Goal: Task Accomplishment & Management: Complete application form

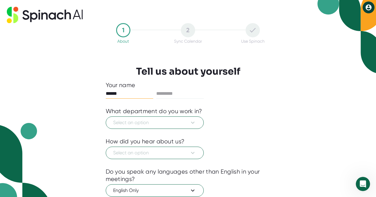
type input "******"
type input "*****"
click at [148, 125] on span "Select an option" at bounding box center [154, 122] width 83 height 7
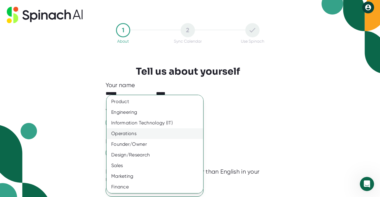
click at [139, 132] on div "Operations" at bounding box center [157, 134] width 101 height 11
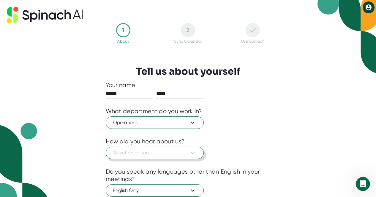
click at [169, 154] on span "Select an option" at bounding box center [154, 153] width 83 height 7
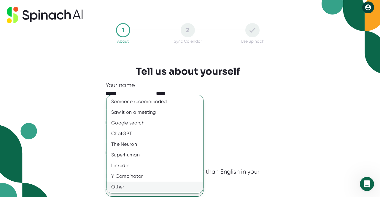
click at [129, 187] on div "Other" at bounding box center [157, 187] width 101 height 11
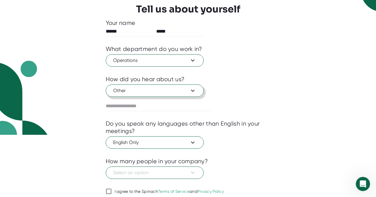
scroll to position [86, 0]
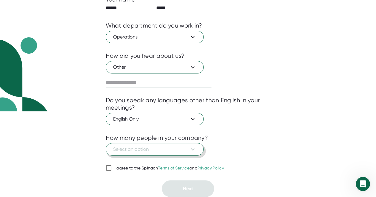
click at [148, 151] on span "Select an option" at bounding box center [154, 149] width 83 height 7
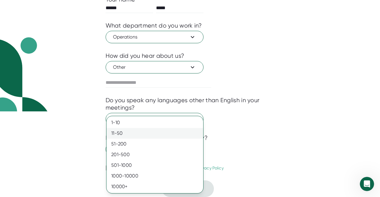
click at [139, 134] on div "11-50" at bounding box center [155, 133] width 97 height 11
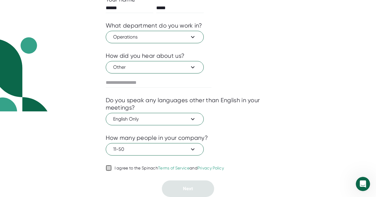
click at [110, 169] on input "I agree to the Spinach Terms of Service and Privacy Policy" at bounding box center [109, 168] width 6 height 7
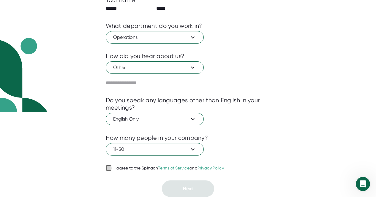
checkbox input "true"
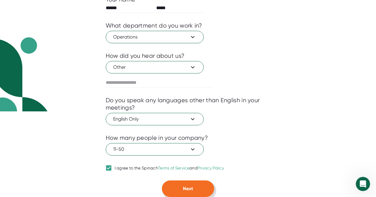
click at [198, 188] on button "Next" at bounding box center [188, 189] width 52 height 17
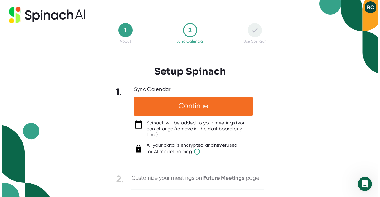
scroll to position [0, 0]
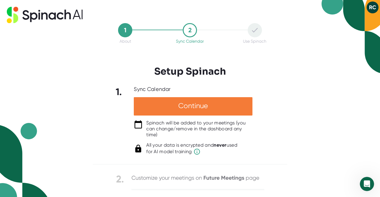
click at [169, 105] on div "Continue" at bounding box center [193, 106] width 119 height 18
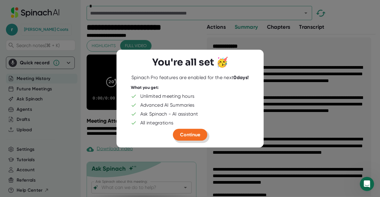
click at [188, 136] on span "Continue" at bounding box center [190, 135] width 20 height 6
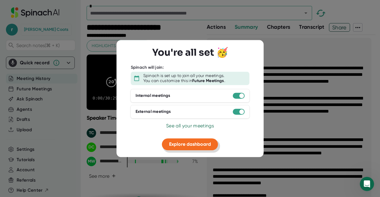
click at [191, 145] on span "Explore dashboard" at bounding box center [190, 145] width 42 height 6
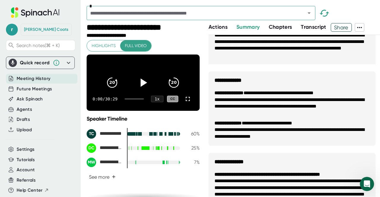
scroll to position [247, 0]
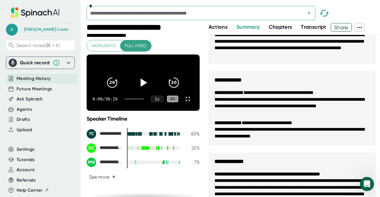
click at [220, 27] on span "Actions" at bounding box center [218, 27] width 19 height 7
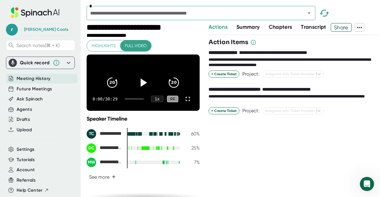
click at [278, 27] on span "Chapters" at bounding box center [280, 27] width 23 height 7
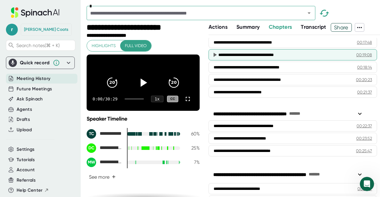
scroll to position [193, 0]
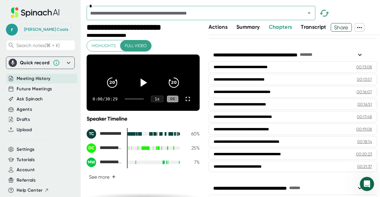
click at [315, 26] on span "Transcript" at bounding box center [314, 27] width 26 height 7
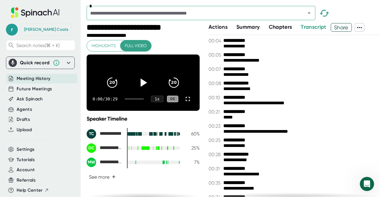
click at [220, 26] on span "Actions" at bounding box center [218, 27] width 19 height 7
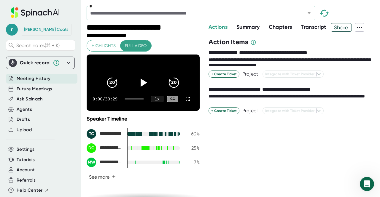
click at [245, 28] on span "Summary" at bounding box center [248, 27] width 23 height 7
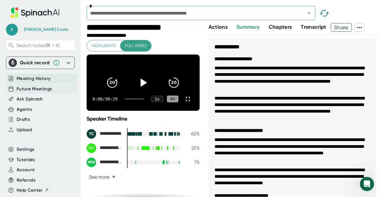
click at [26, 89] on span "Future Meetings" at bounding box center [34, 89] width 35 height 7
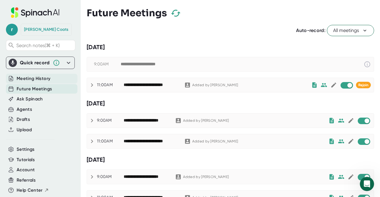
click at [27, 77] on span "Meeting History" at bounding box center [34, 78] width 34 height 7
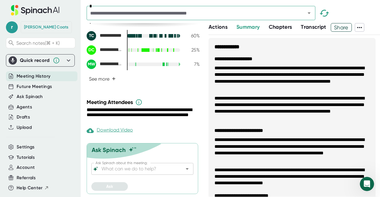
scroll to position [103, 0]
click at [21, 107] on div "Agents" at bounding box center [24, 107] width 15 height 7
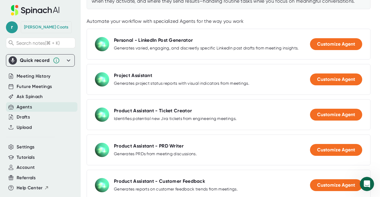
scroll to position [1, 0]
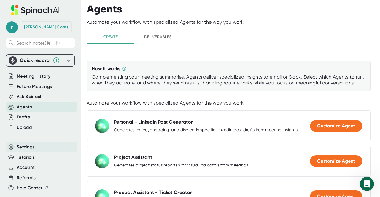
click at [25, 148] on span "Settings" at bounding box center [26, 147] width 18 height 7
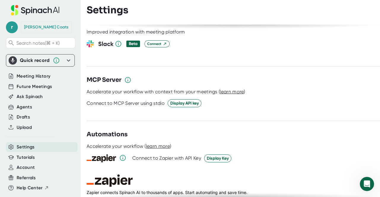
scroll to position [740, 0]
